Goal: Information Seeking & Learning: Check status

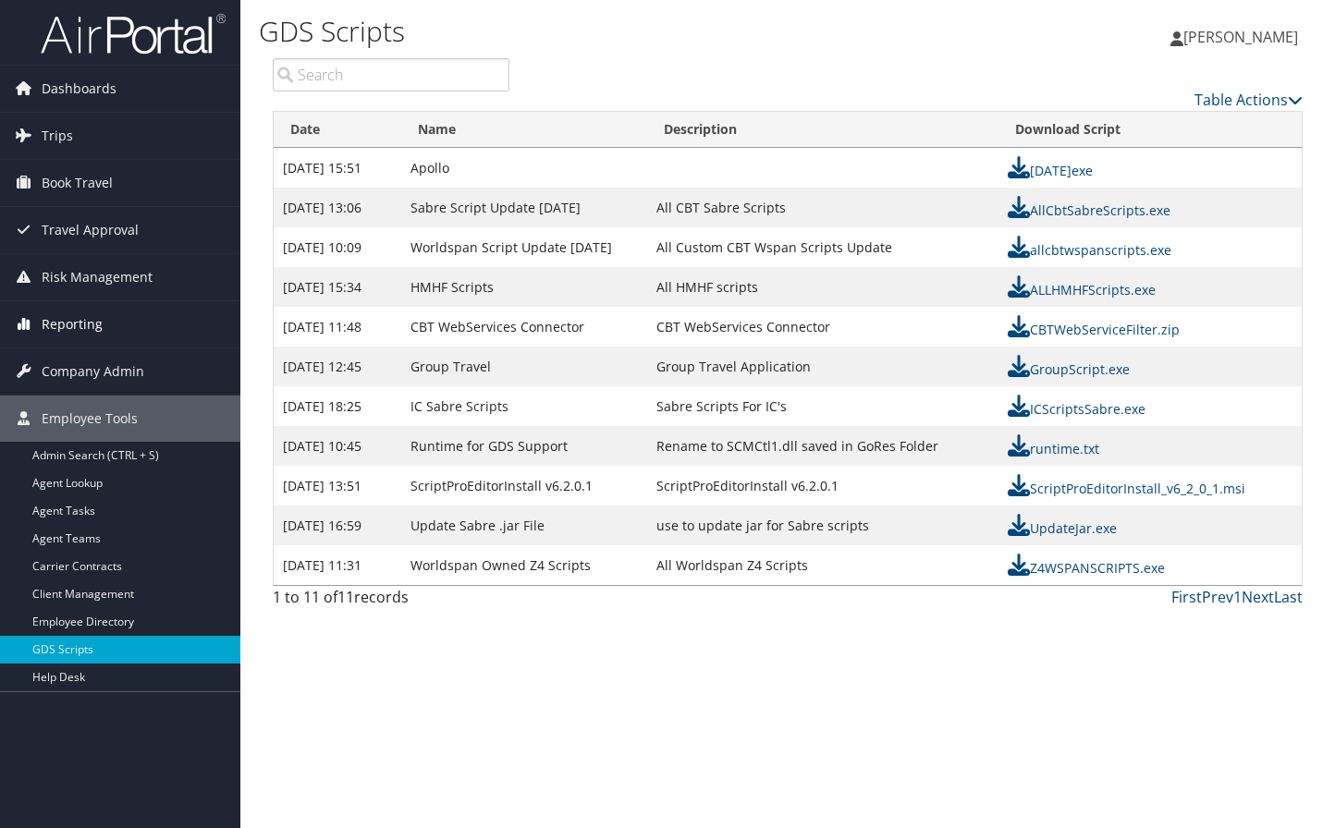
click at [85, 315] on span "Reporting" at bounding box center [72, 324] width 61 height 46
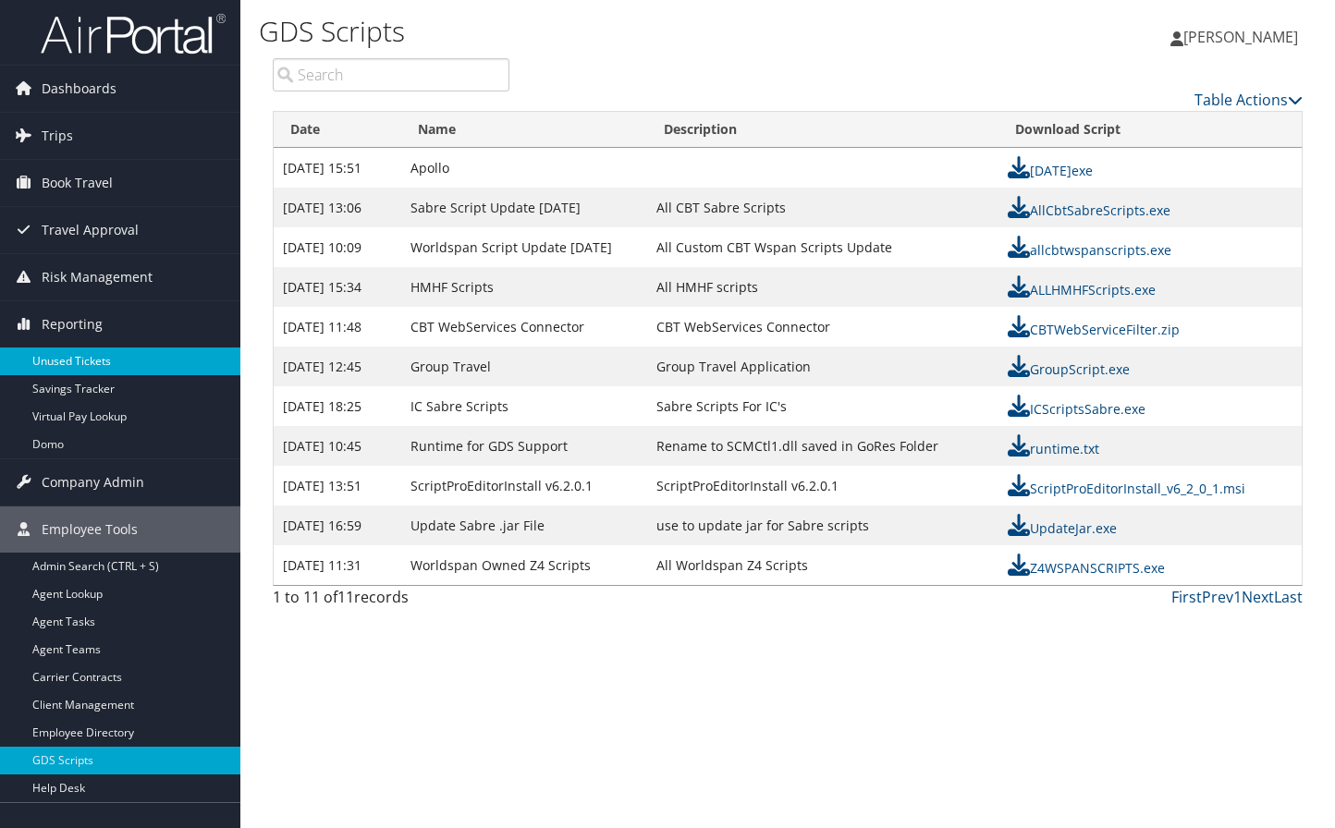
click at [84, 352] on link "Unused Tickets" at bounding box center [120, 362] width 240 height 28
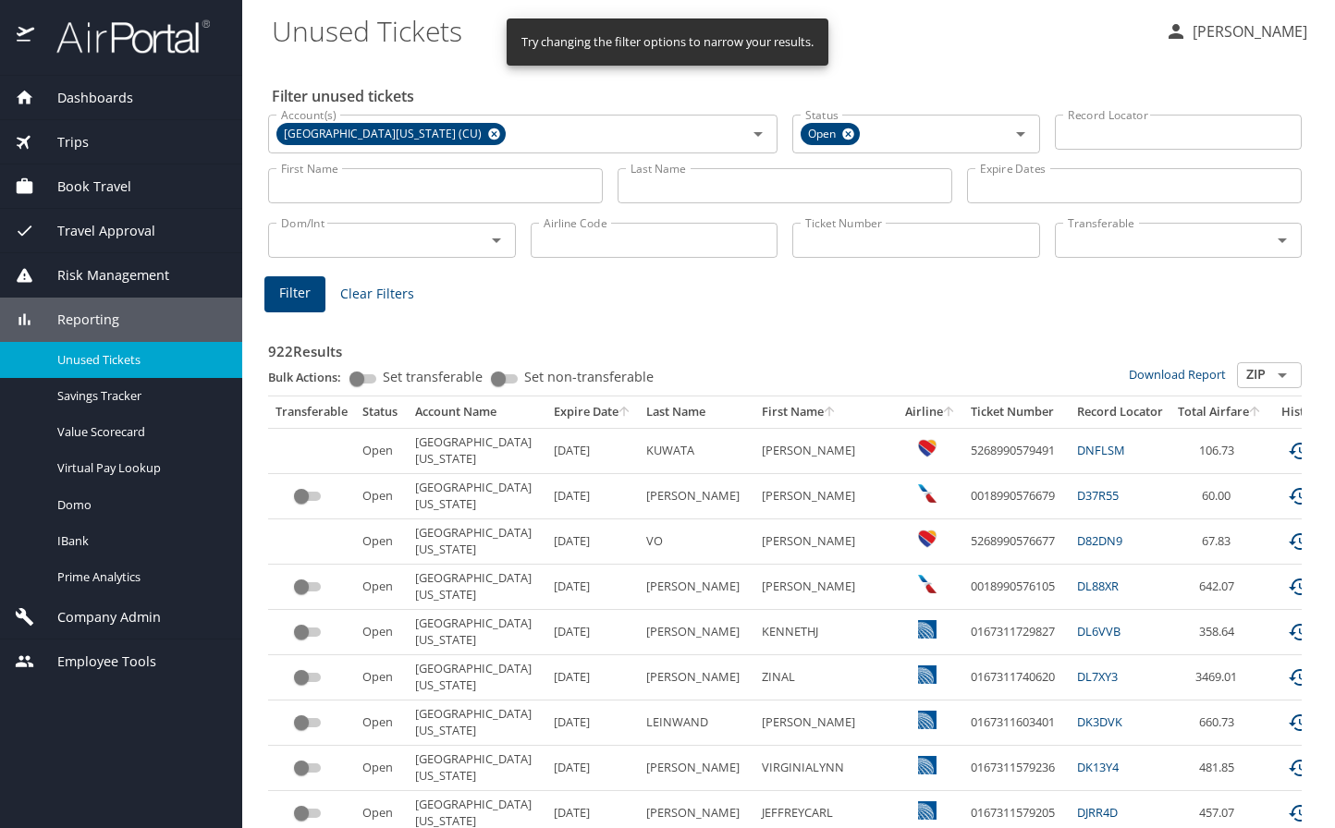
click at [378, 180] on input "First Name" at bounding box center [435, 185] width 335 height 35
type input "helen"
type input "graham"
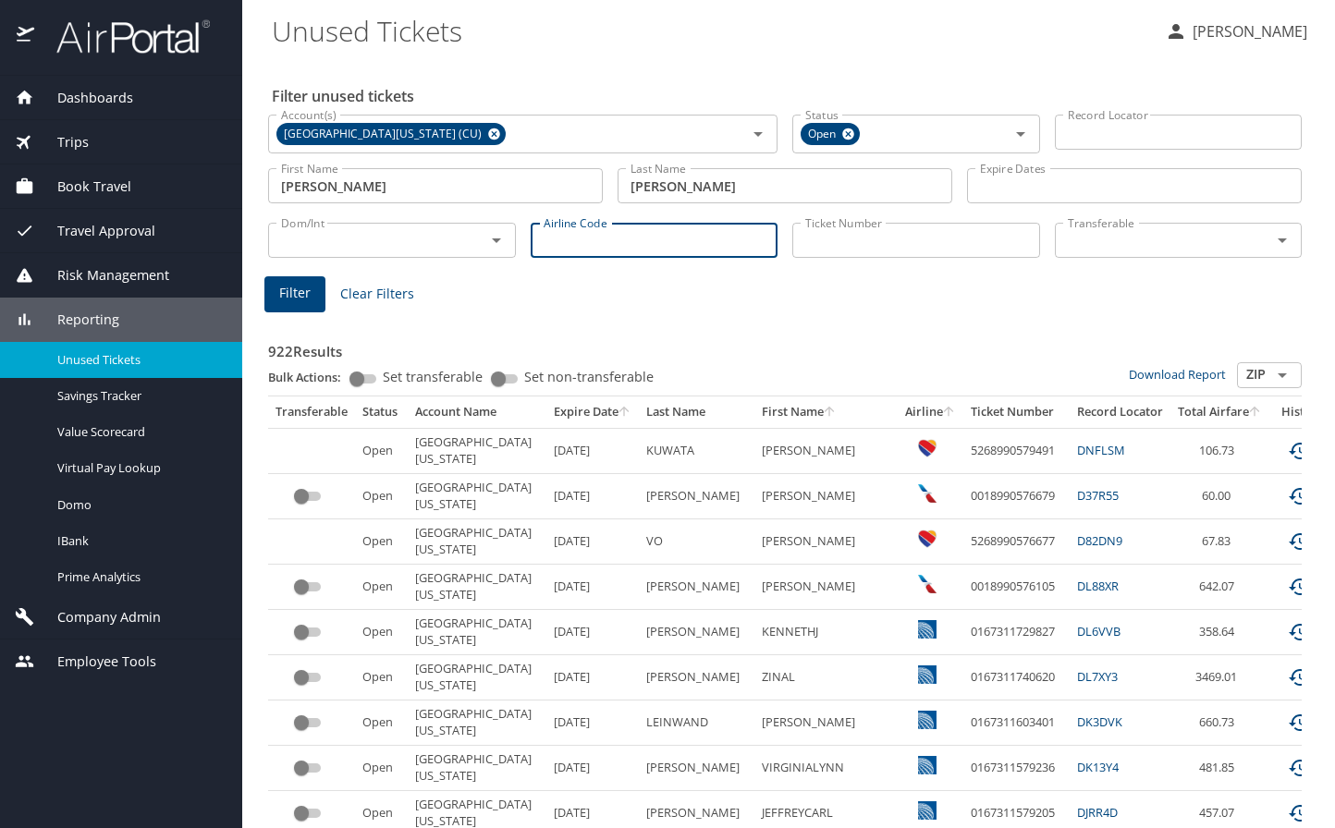
click at [573, 245] on input "Airline Code" at bounding box center [655, 240] width 248 height 35
type input "ua"
click at [304, 291] on span "Filter" at bounding box center [294, 293] width 31 height 23
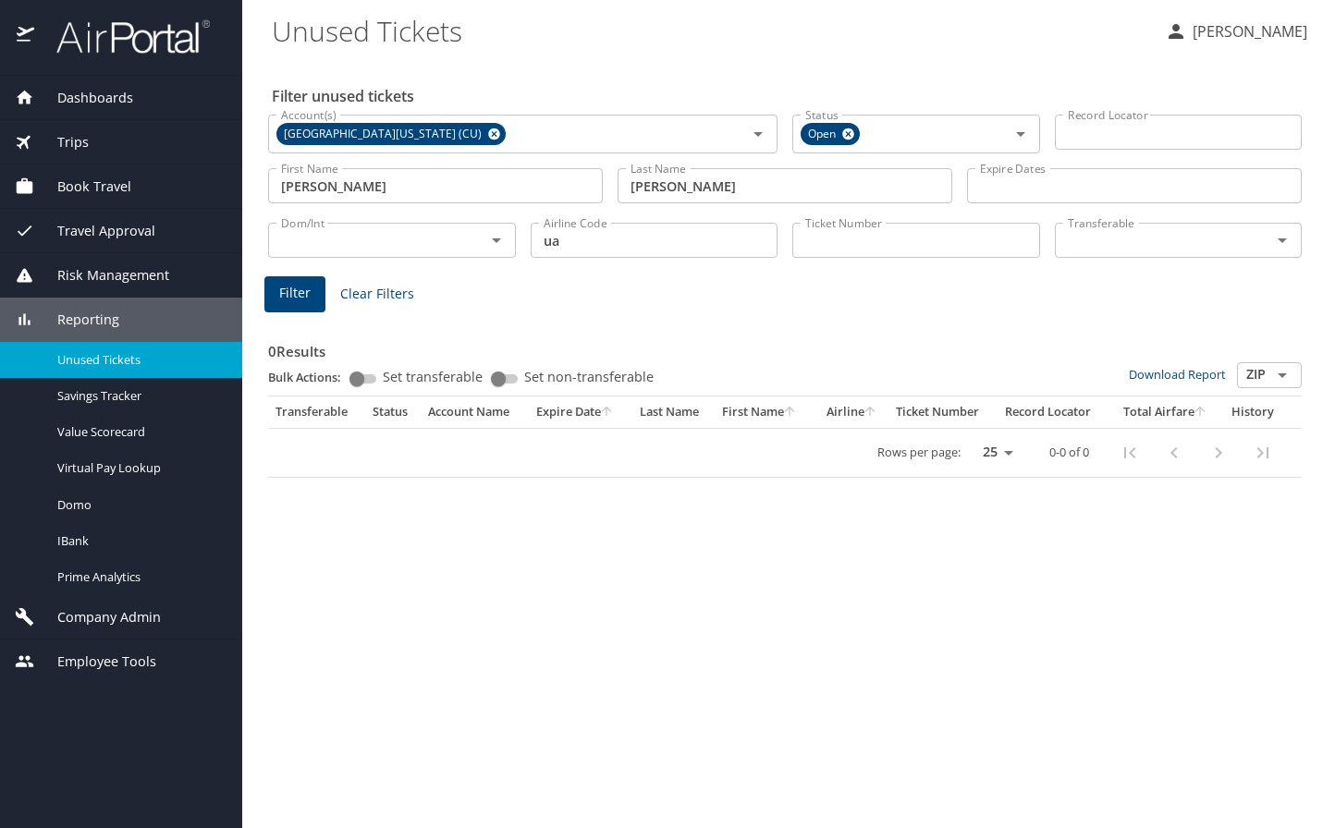
click at [708, 183] on input "graham" at bounding box center [785, 185] width 335 height 35
click at [1267, 598] on div "Filter unused tickets Account(s) University of Colorado (CU) Account(s) Status …" at bounding box center [789, 443] width 1034 height 769
click at [857, 248] on input "Ticket Number" at bounding box center [916, 240] width 248 height 35
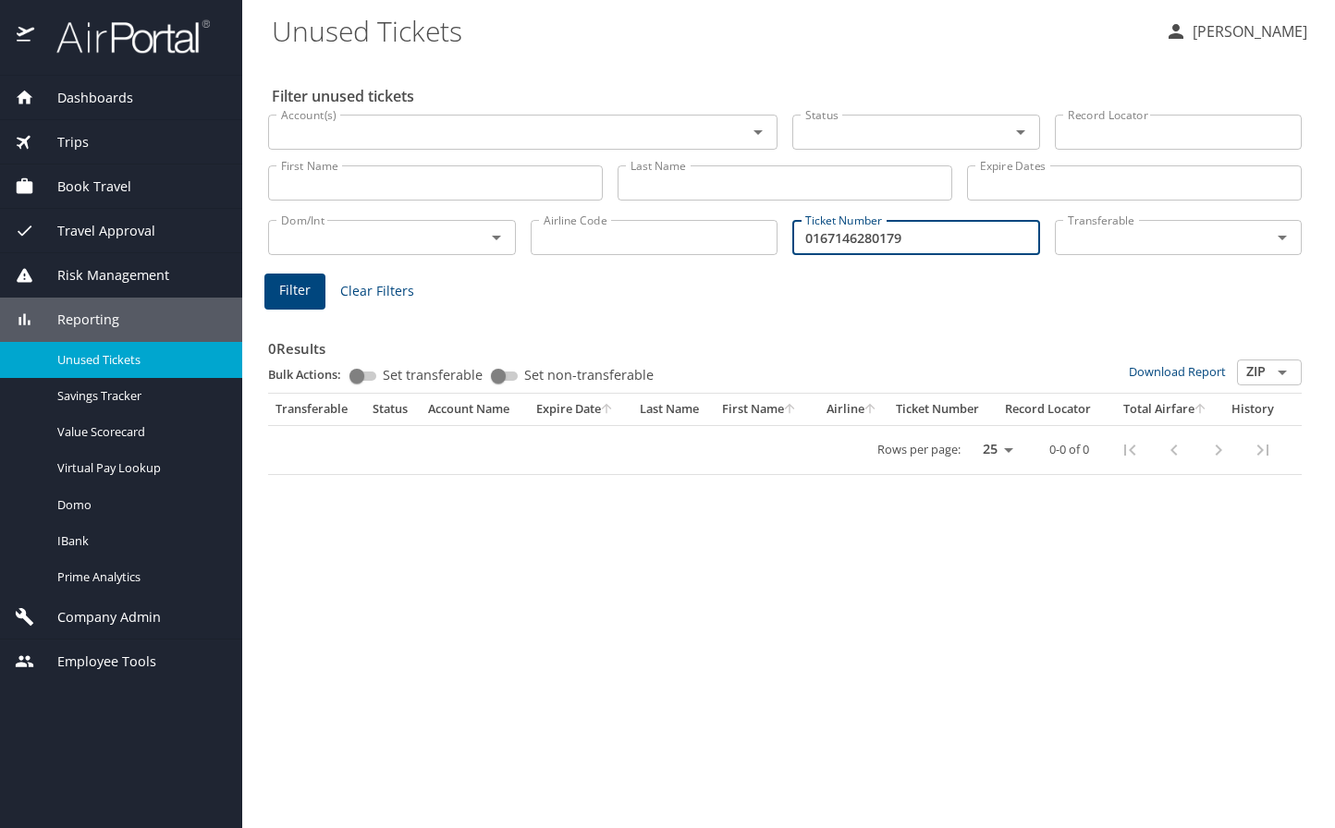
type input "0167146280179"
click at [298, 287] on span "Filter" at bounding box center [294, 290] width 31 height 23
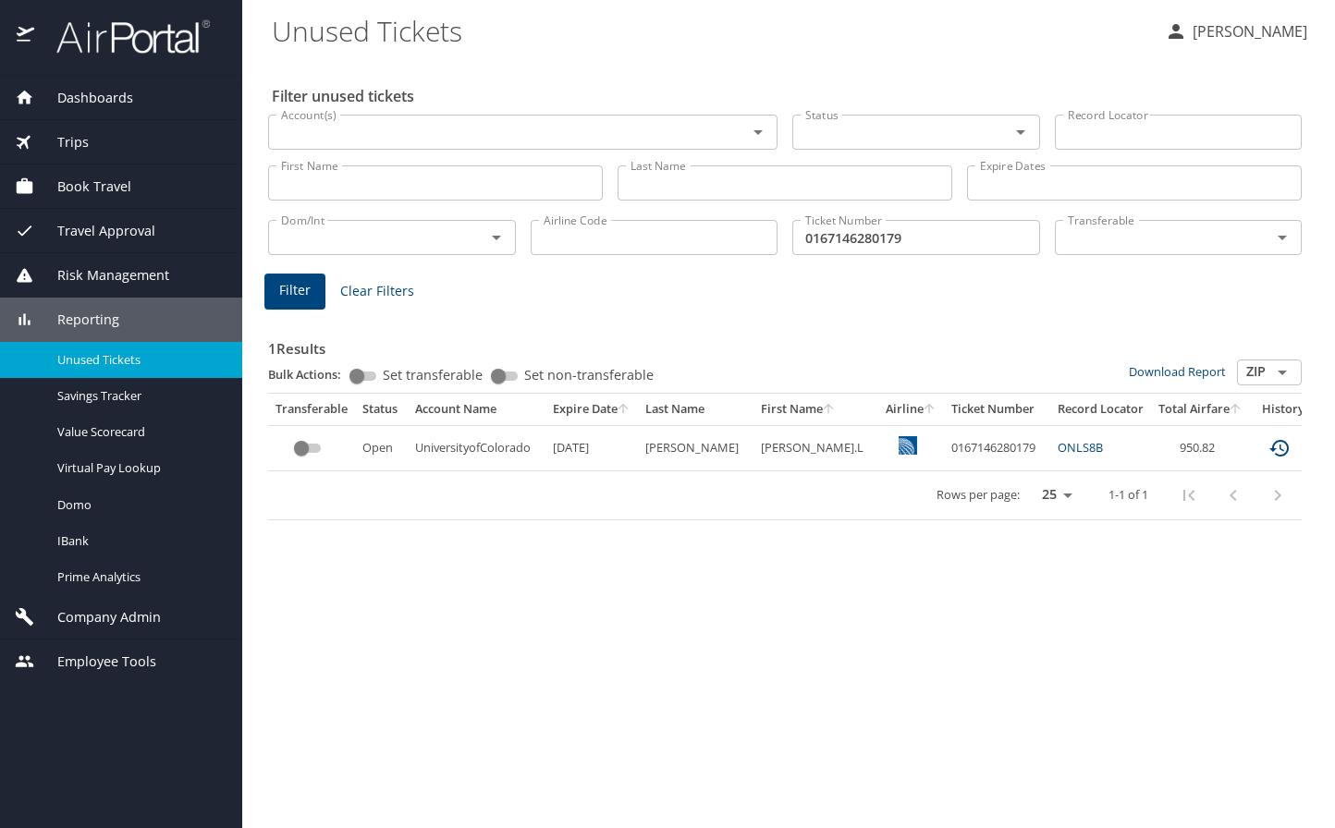
click at [950, 448] on td "0167146280179" at bounding box center [997, 447] width 106 height 45
click at [1058, 451] on link "ONLS8B" at bounding box center [1080, 447] width 45 height 17
click at [106, 91] on span "Dashboards" at bounding box center [83, 98] width 99 height 20
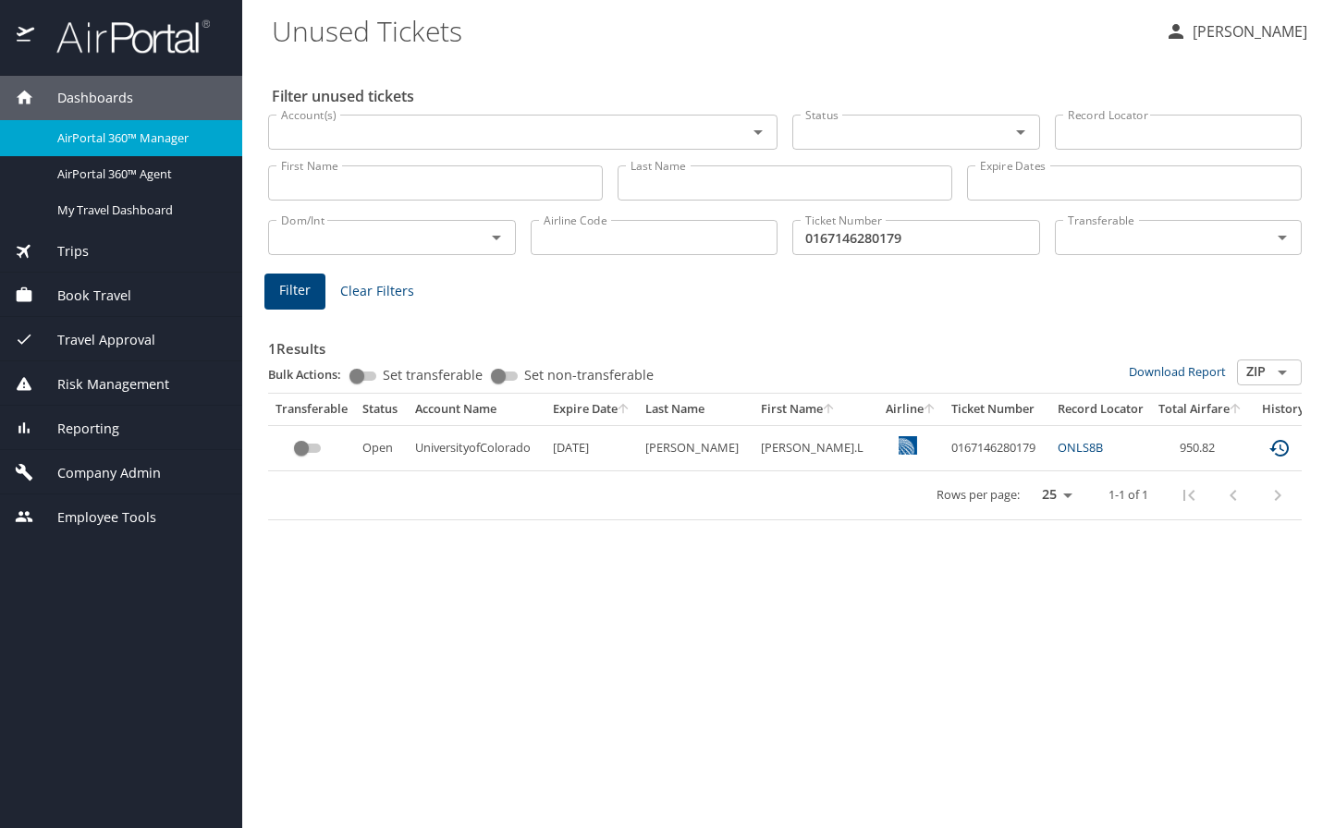
click at [118, 141] on span "AirPortal 360™ Manager" at bounding box center [138, 138] width 163 height 18
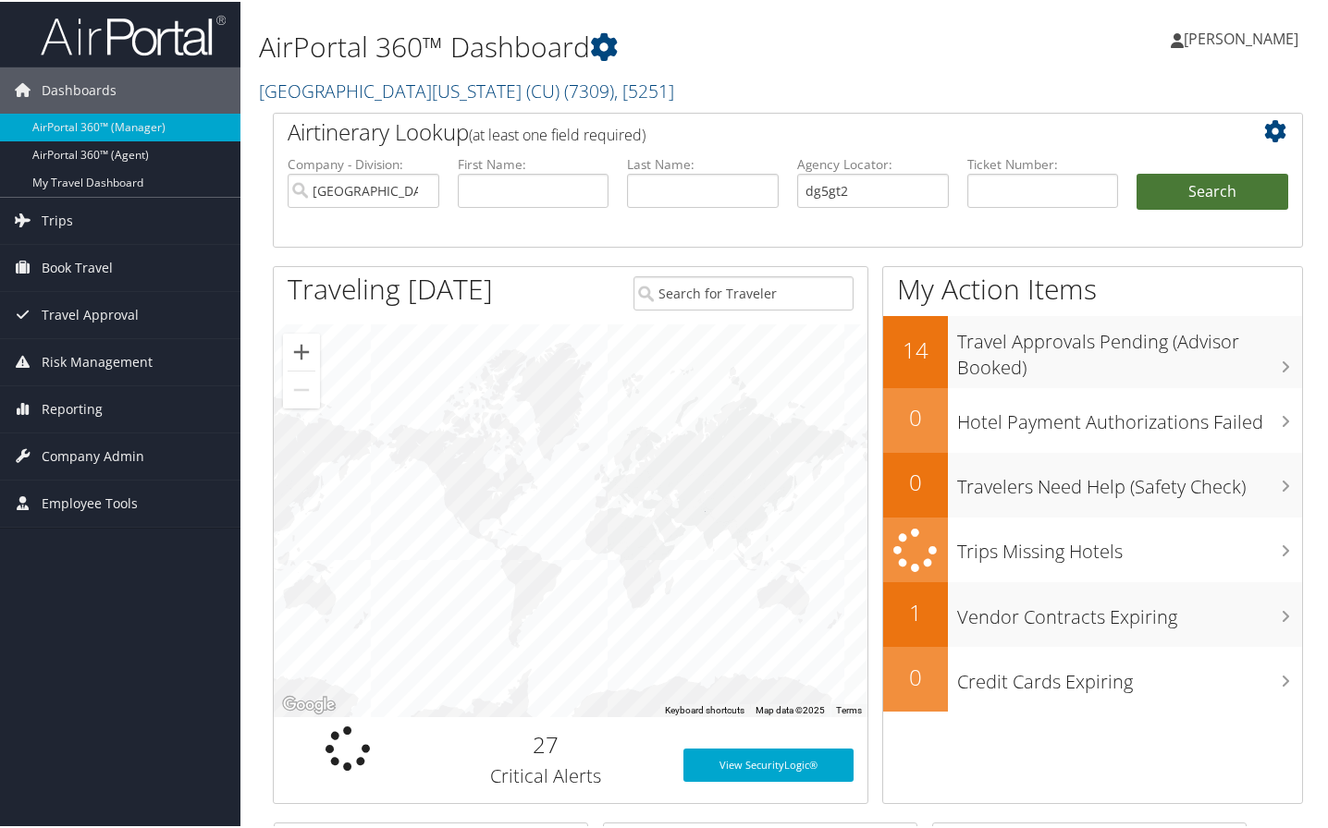
type input "dg5gt2"
click at [1185, 194] on button "Search" at bounding box center [1212, 190] width 152 height 37
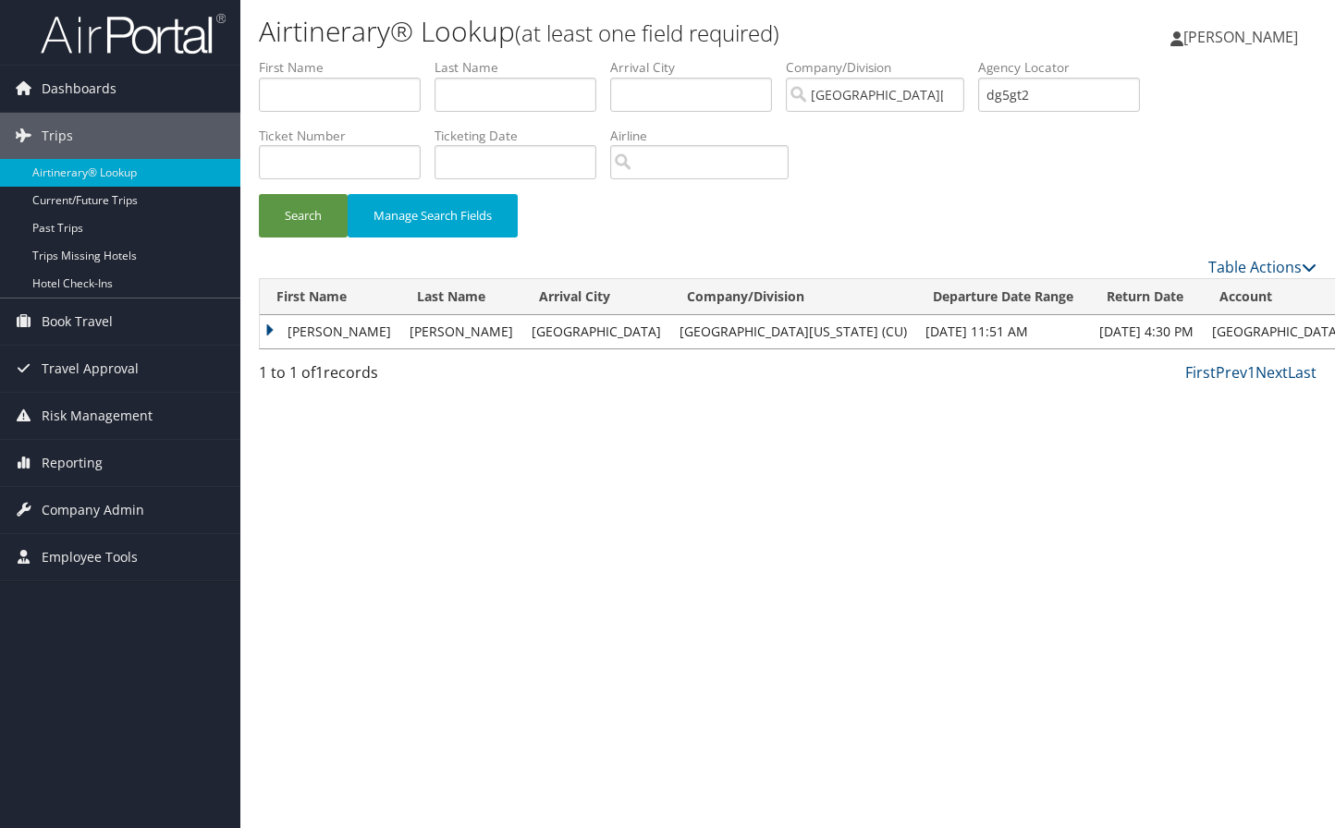
click at [297, 329] on td "[PERSON_NAME]" at bounding box center [330, 331] width 141 height 33
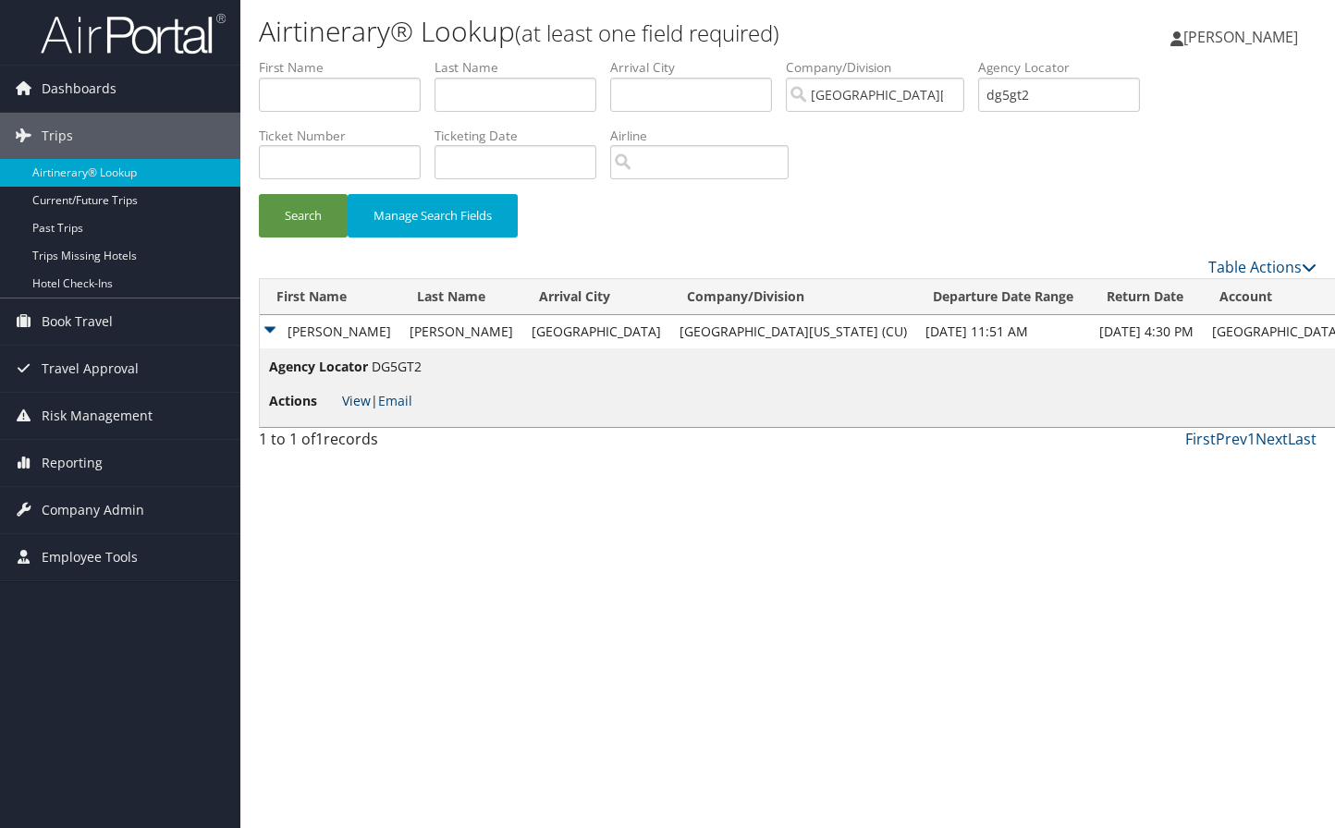
click at [356, 396] on link "View" at bounding box center [356, 401] width 29 height 18
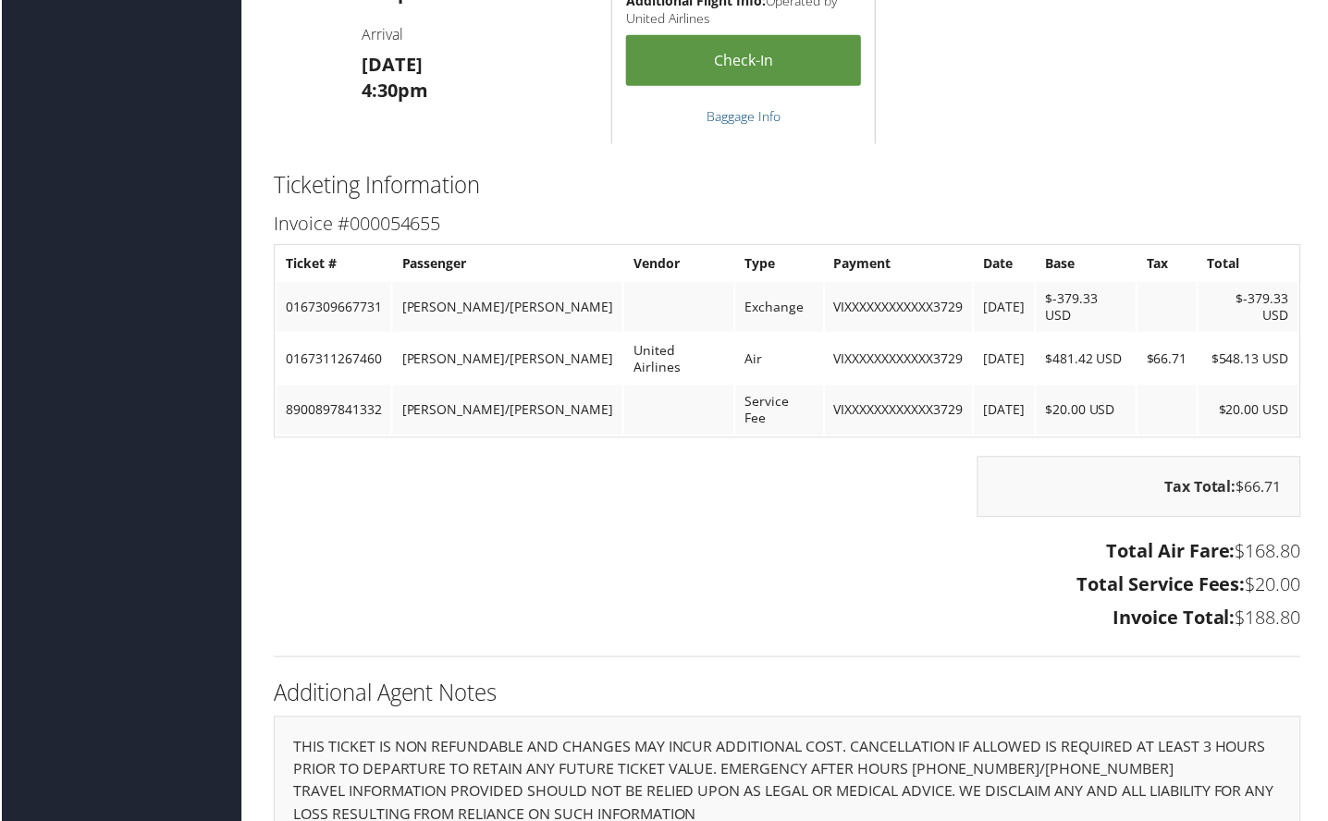
scroll to position [1528, 0]
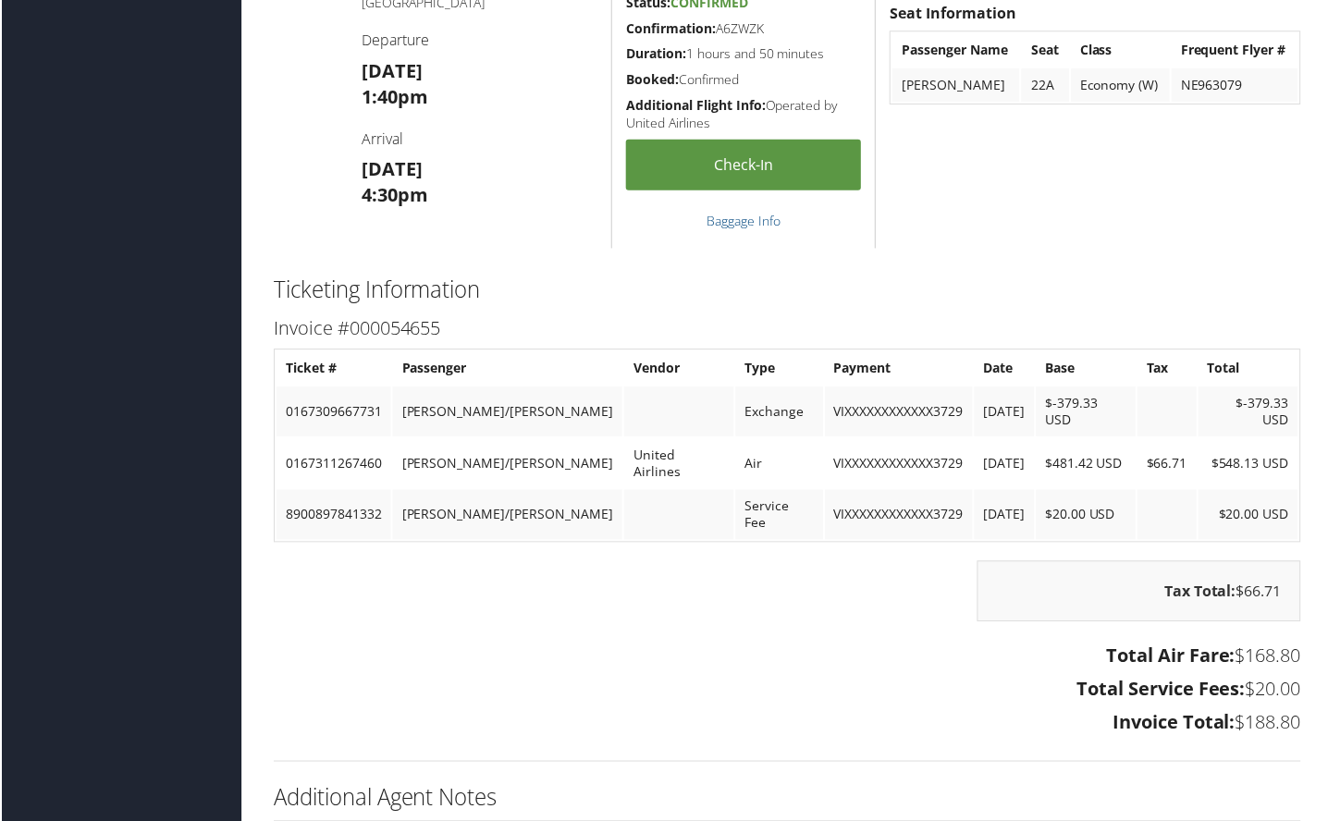
click at [1259, 763] on hr at bounding box center [788, 763] width 1030 height 1
